Goal: Task Accomplishment & Management: Use online tool/utility

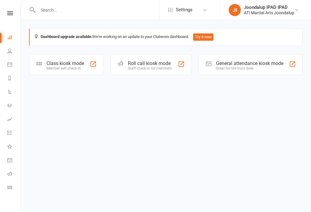
click at [9, 49] on icon at bounding box center [9, 50] width 5 height 5
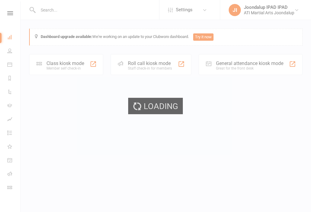
select select "100"
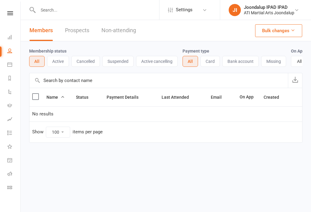
click at [12, 33] on link "Dashboard" at bounding box center [14, 38] width 14 height 14
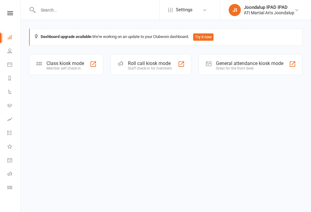
click at [270, 64] on div "General attendance kiosk mode" at bounding box center [249, 63] width 67 height 6
click at [66, 64] on div "Class kiosk mode" at bounding box center [65, 63] width 38 height 6
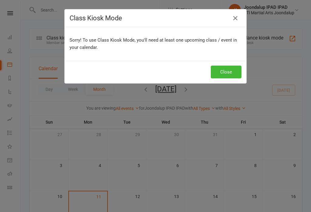
click at [228, 16] on h4 "Class Kiosk Mode" at bounding box center [156, 18] width 172 height 8
click at [235, 15] on icon "button" at bounding box center [235, 18] width 7 height 7
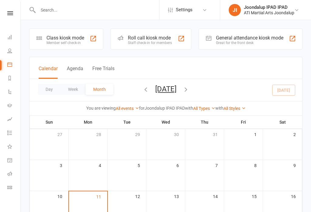
click at [240, 36] on div "General attendance kiosk mode" at bounding box center [249, 38] width 67 height 6
